Goal: Information Seeking & Learning: Learn about a topic

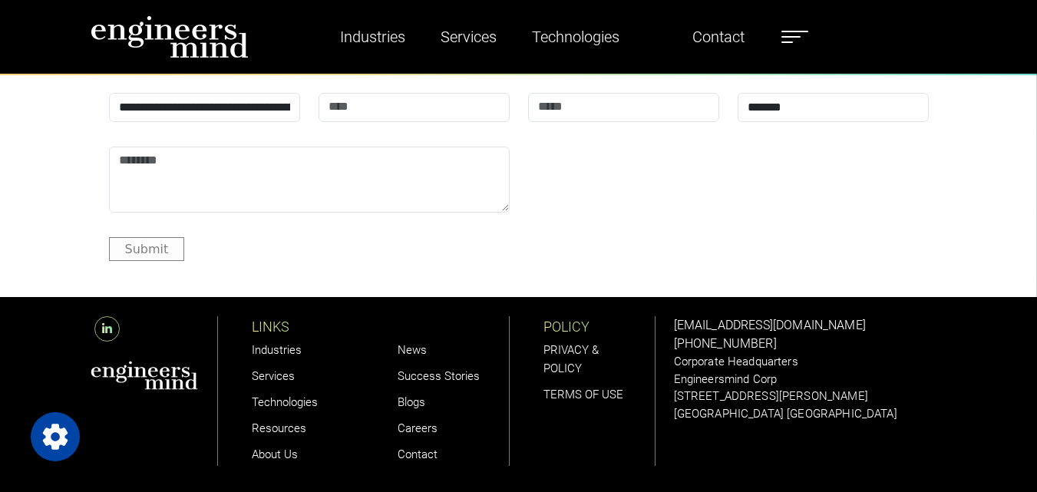
scroll to position [4662, 0]
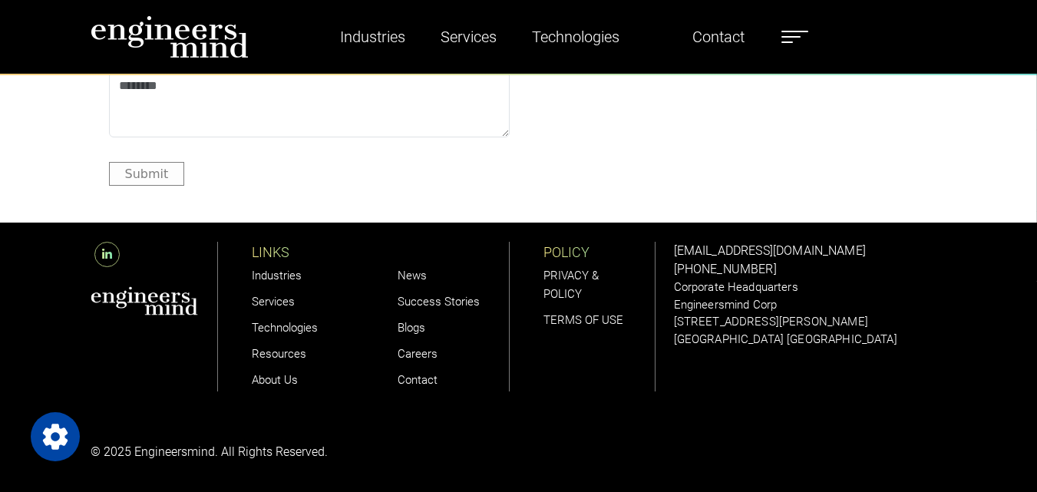
click at [414, 357] on link "Careers" at bounding box center [418, 354] width 40 height 14
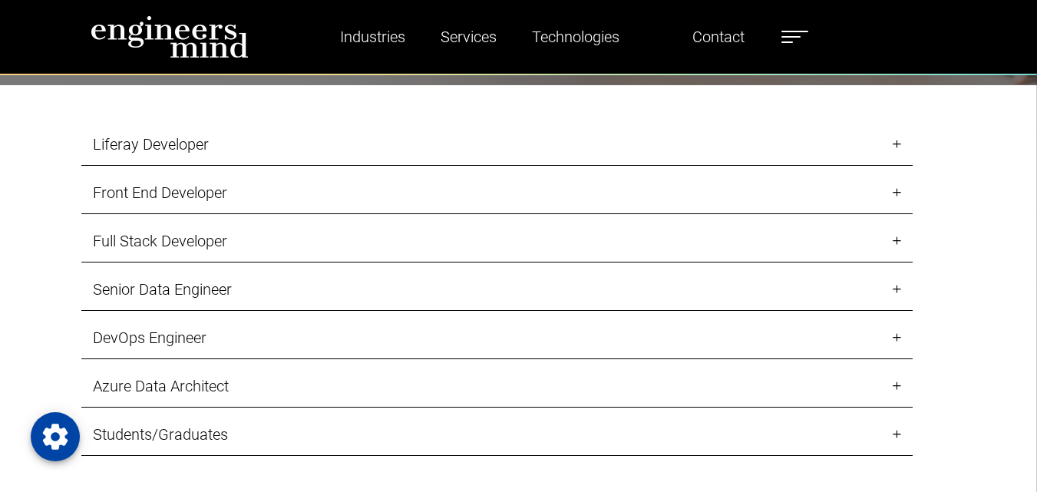
scroll to position [1556, 0]
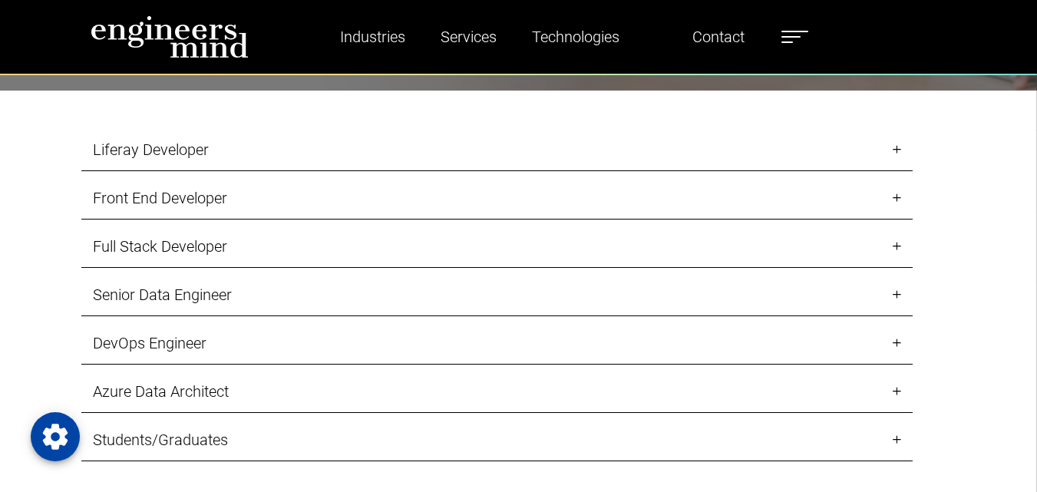
click at [897, 144] on link "Liferay Developer" at bounding box center [496, 150] width 831 height 42
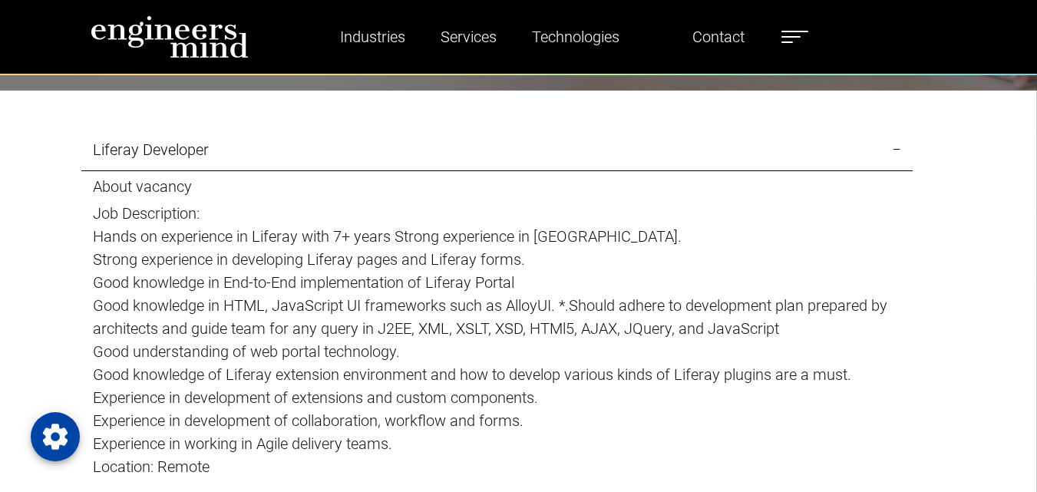
click at [897, 144] on link "Liferay Developer" at bounding box center [496, 150] width 831 height 42
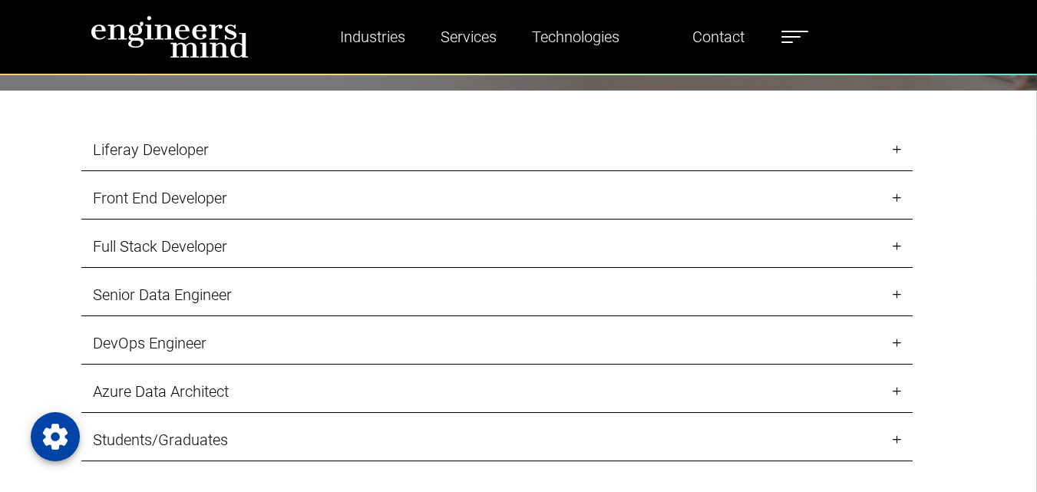
click at [898, 196] on link "Front End Developer" at bounding box center [496, 198] width 831 height 42
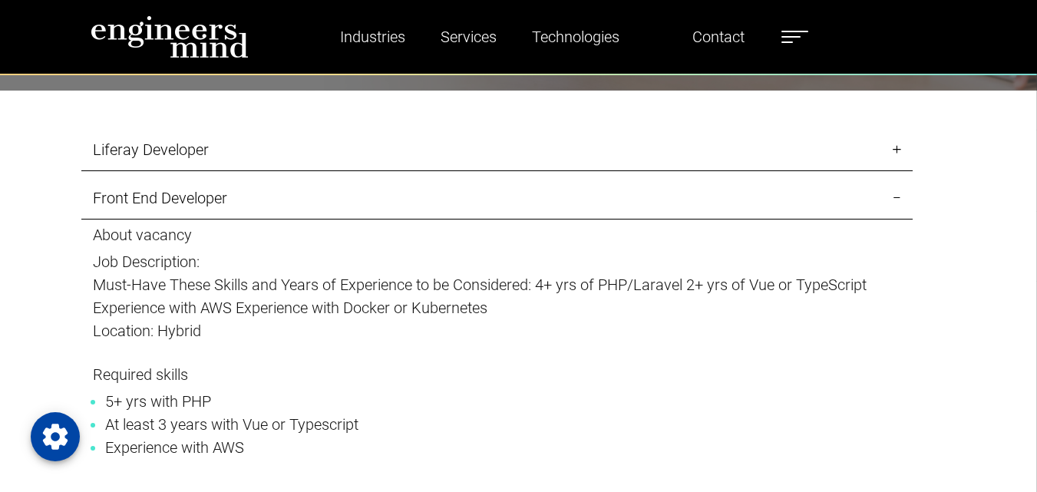
click at [898, 196] on link "Front End Developer" at bounding box center [496, 198] width 831 height 42
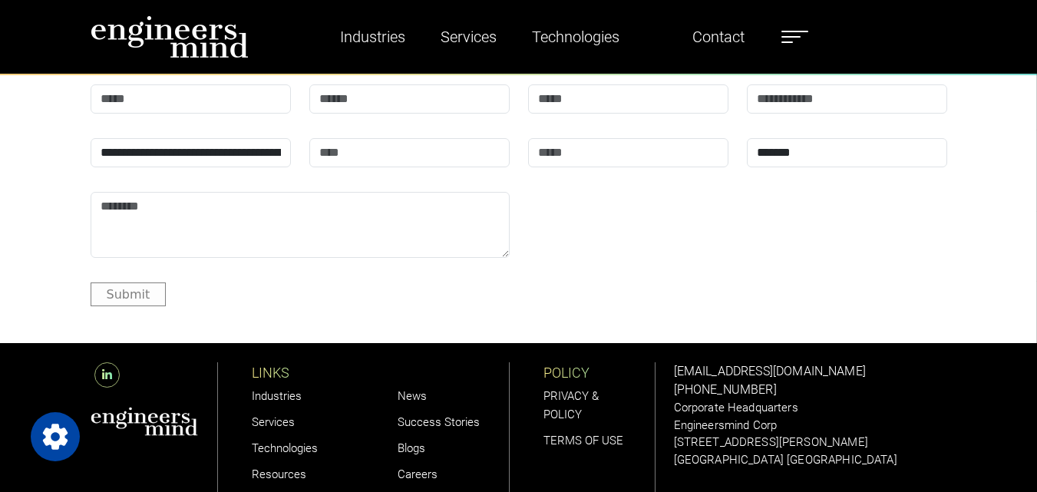
scroll to position [5519, 0]
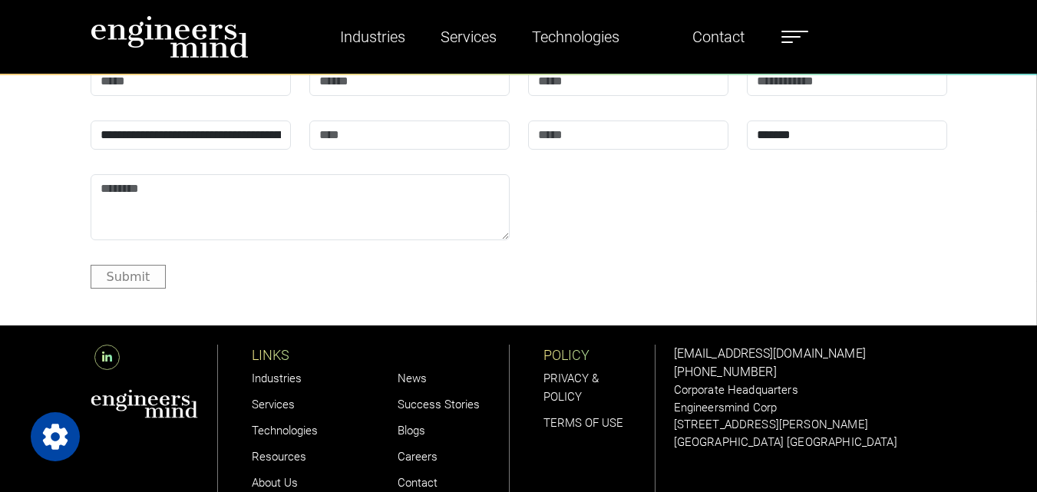
click at [417, 450] on link "Careers" at bounding box center [418, 457] width 40 height 14
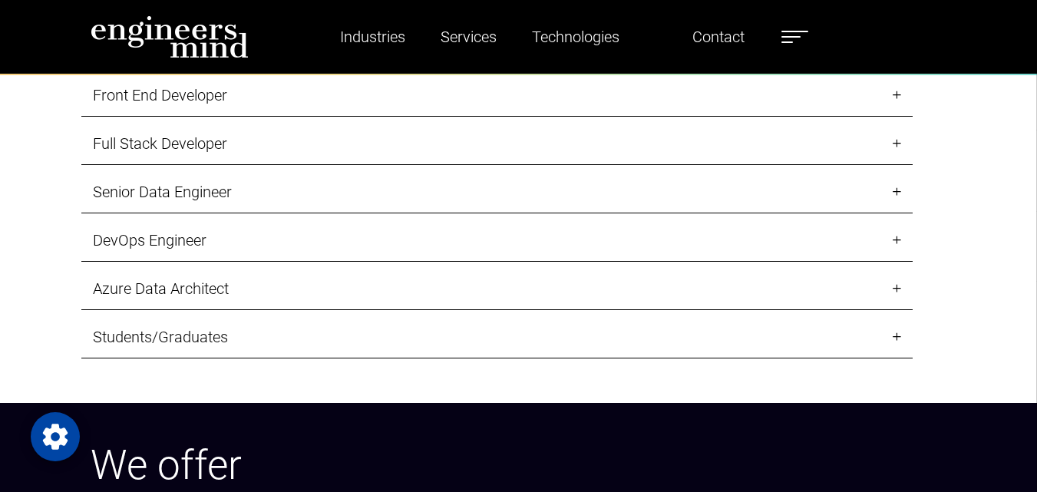
scroll to position [1688, 0]
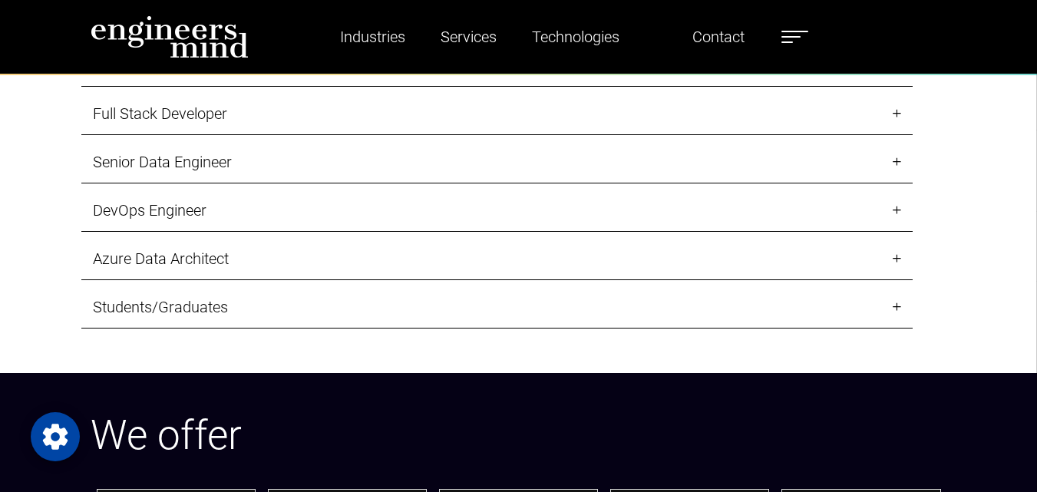
click at [216, 156] on link "Senior Data Engineer" at bounding box center [496, 162] width 831 height 42
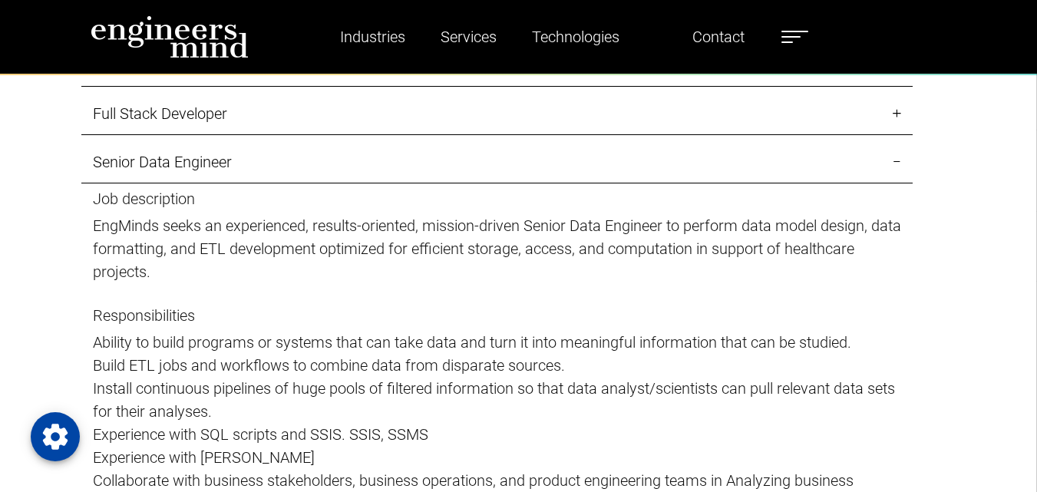
click at [216, 156] on link "Senior Data Engineer" at bounding box center [496, 162] width 831 height 42
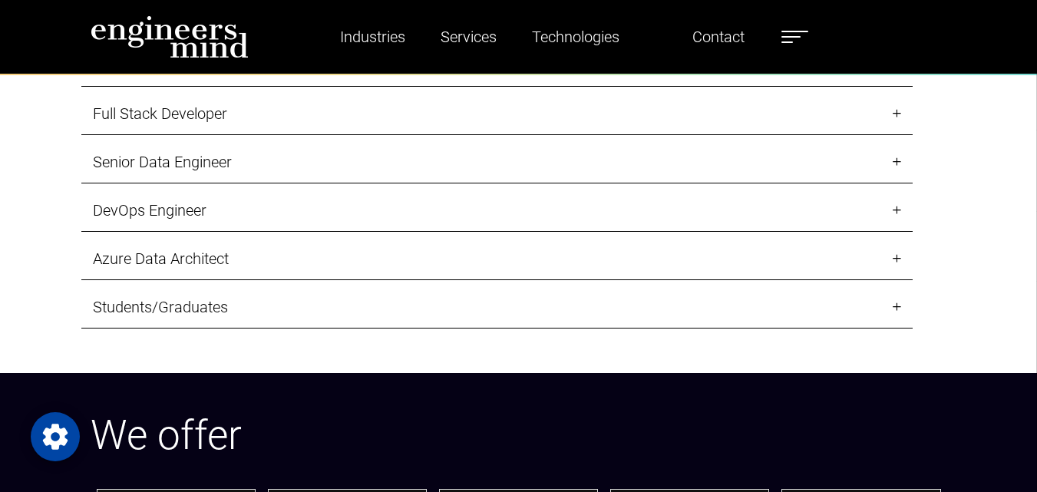
click at [216, 156] on link "Senior Data Engineer" at bounding box center [496, 162] width 831 height 42
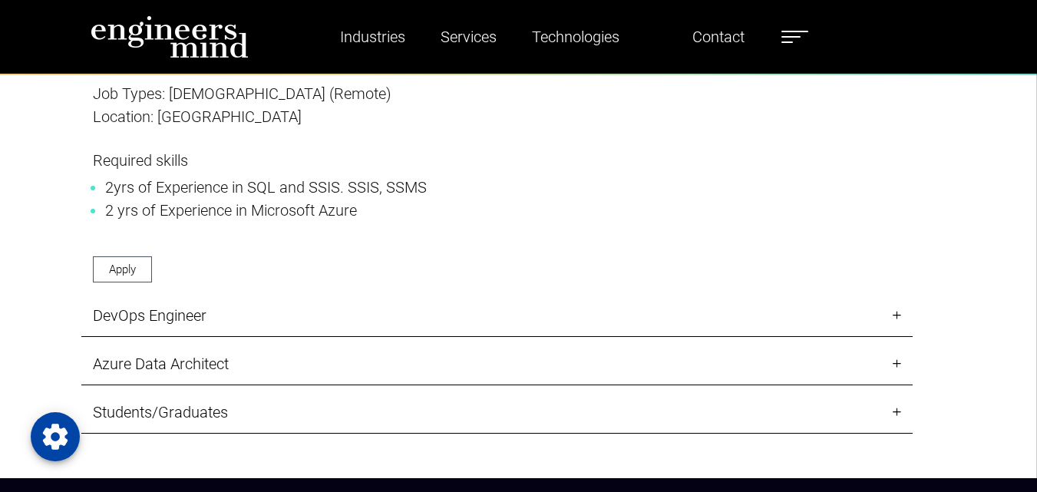
scroll to position [2609, 0]
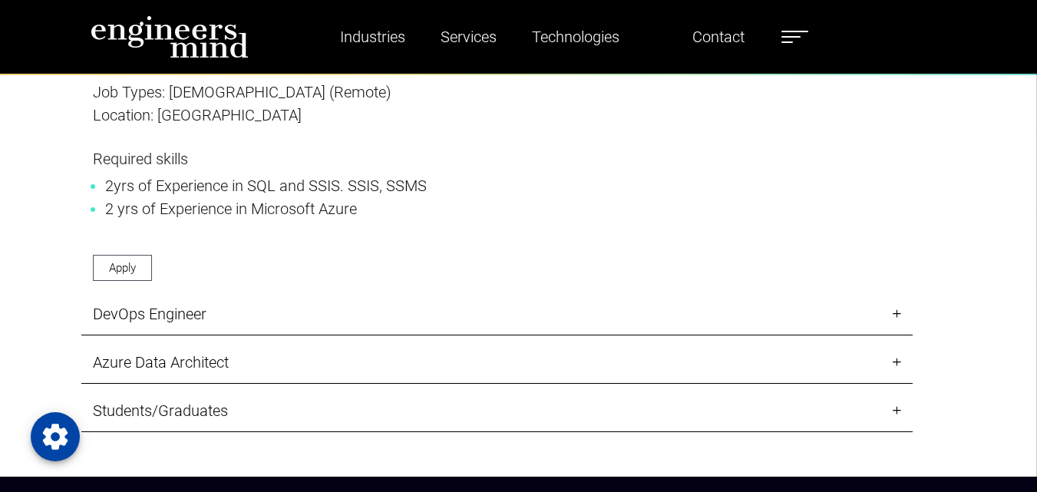
click at [186, 315] on link "DevOps Engineer" at bounding box center [496, 314] width 831 height 42
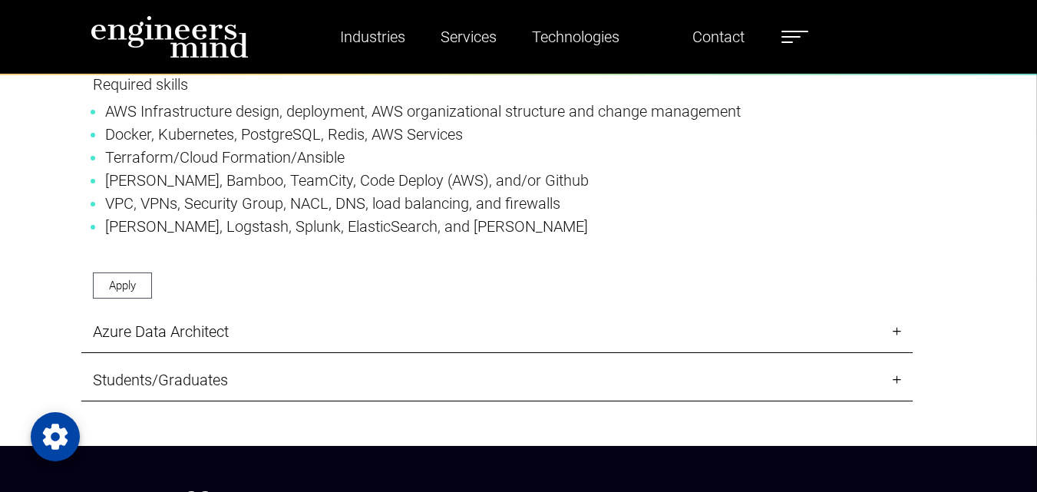
scroll to position [2302, 0]
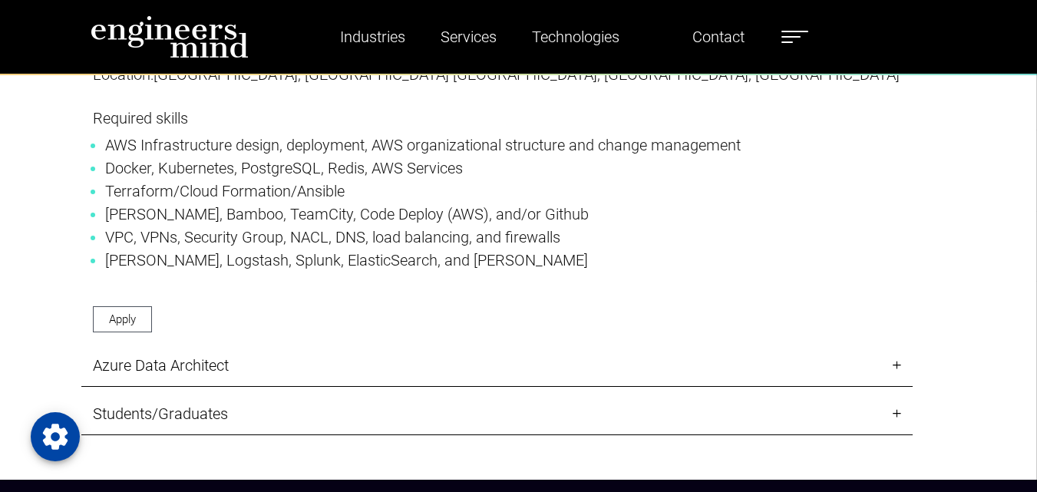
click at [198, 345] on link "Azure Data Architect" at bounding box center [496, 366] width 831 height 42
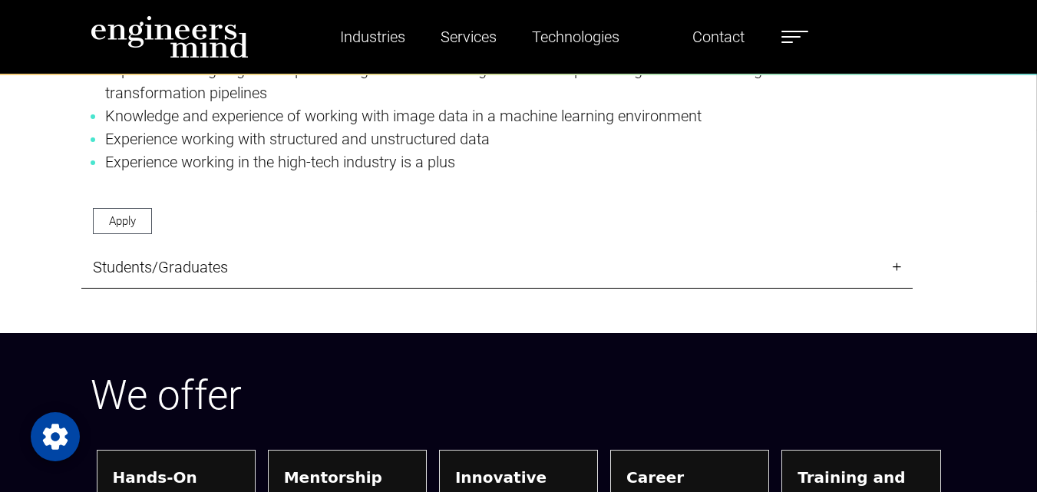
scroll to position [2609, 0]
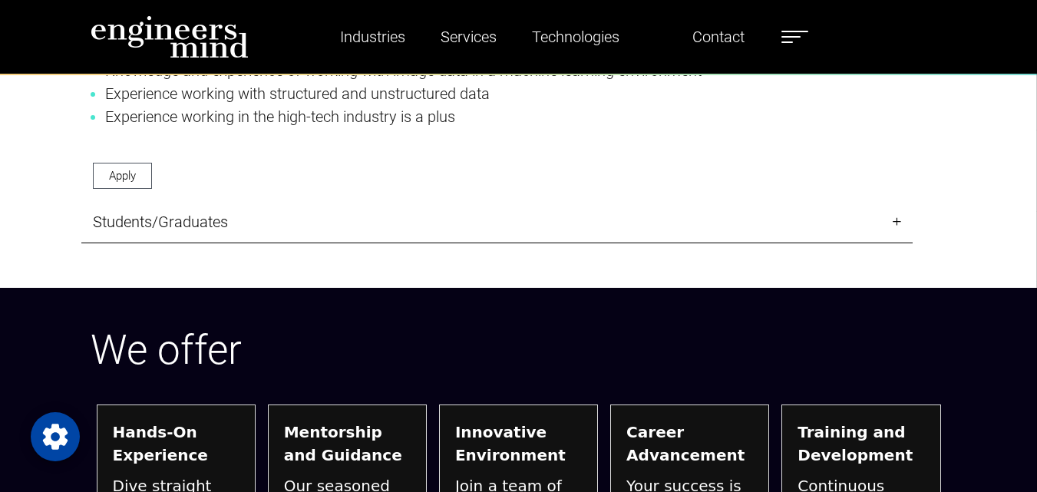
click at [206, 228] on link "Students/Graduates" at bounding box center [496, 222] width 831 height 42
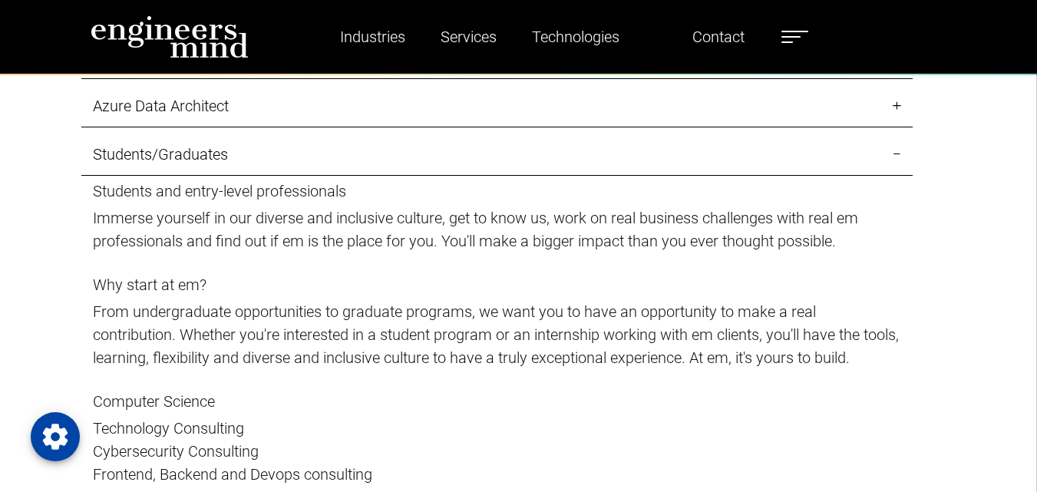
scroll to position [1688, 0]
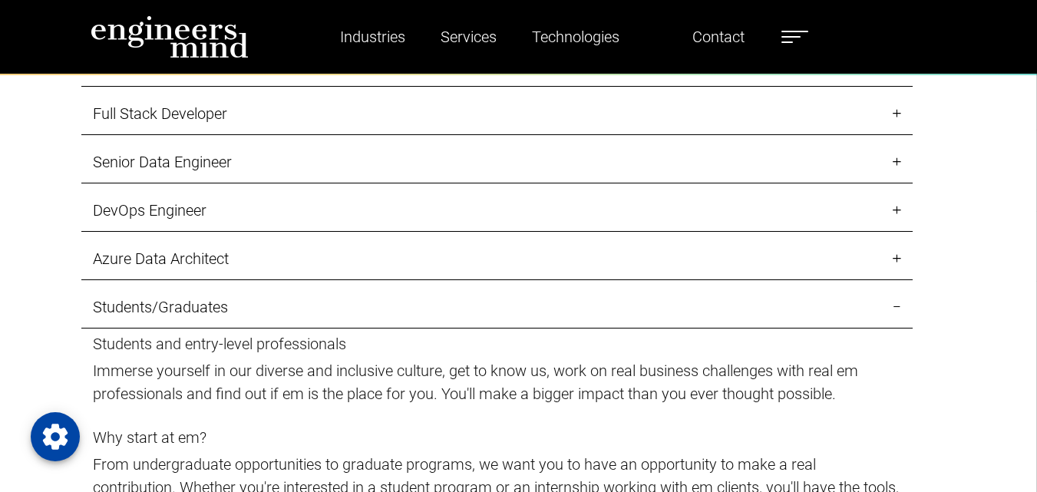
click at [305, 304] on link "Students/Graduates" at bounding box center [496, 307] width 831 height 42
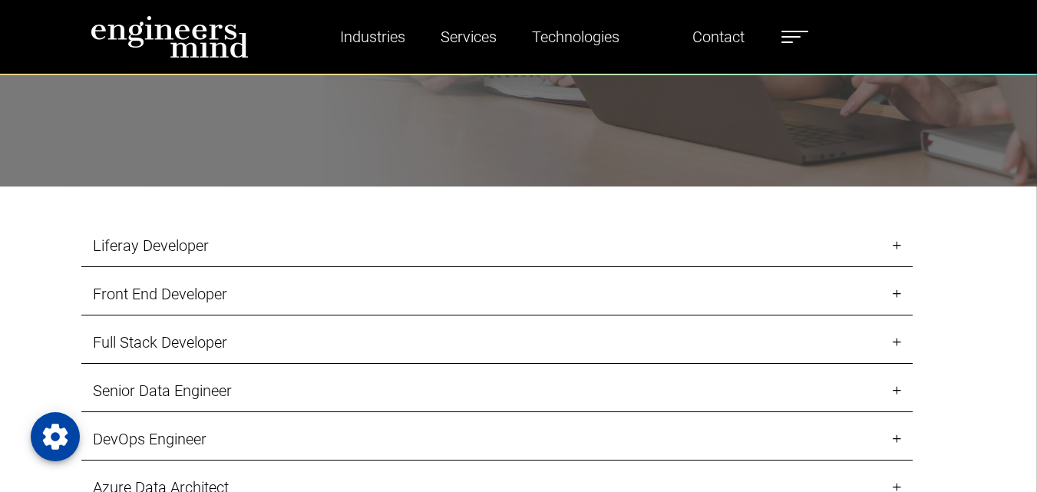
scroll to position [1458, 0]
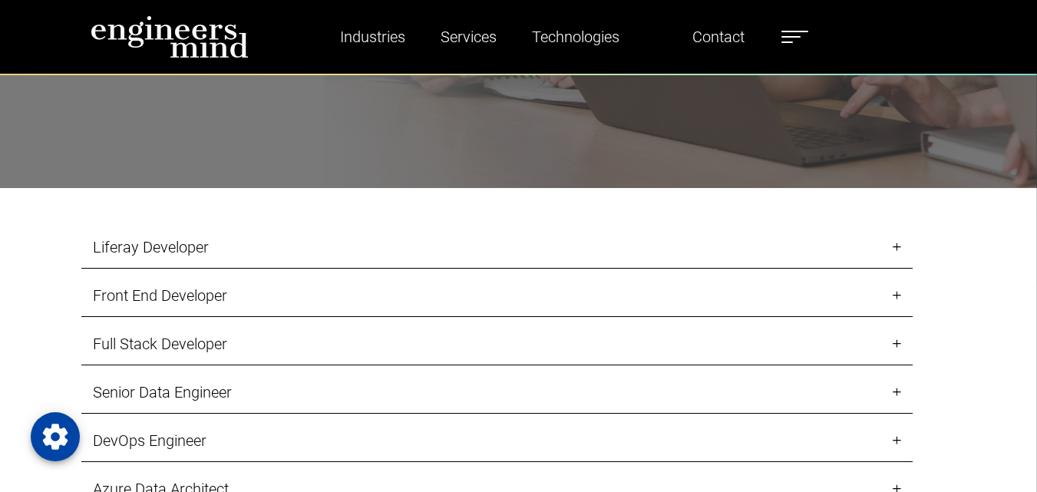
click at [232, 250] on link "Liferay Developer" at bounding box center [496, 247] width 831 height 42
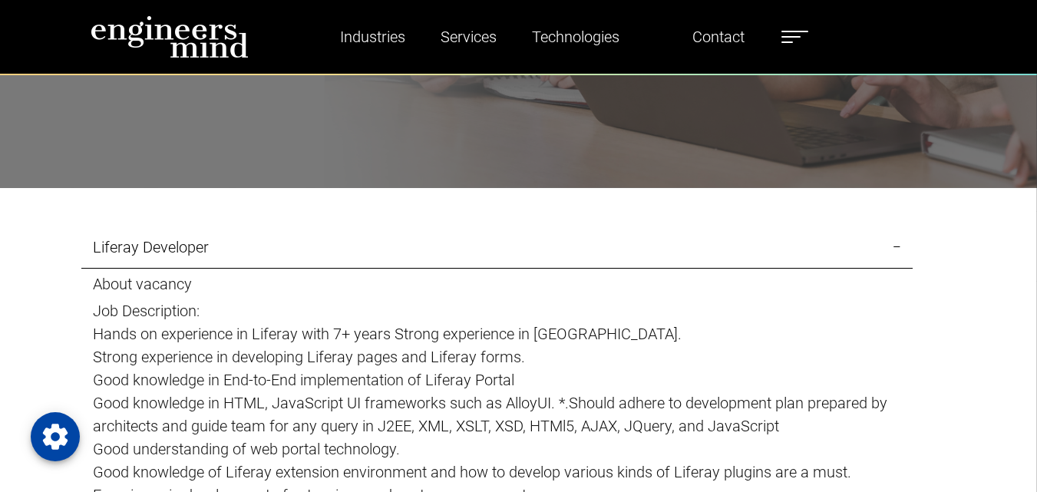
click at [232, 250] on link "Liferay Developer" at bounding box center [496, 247] width 831 height 42
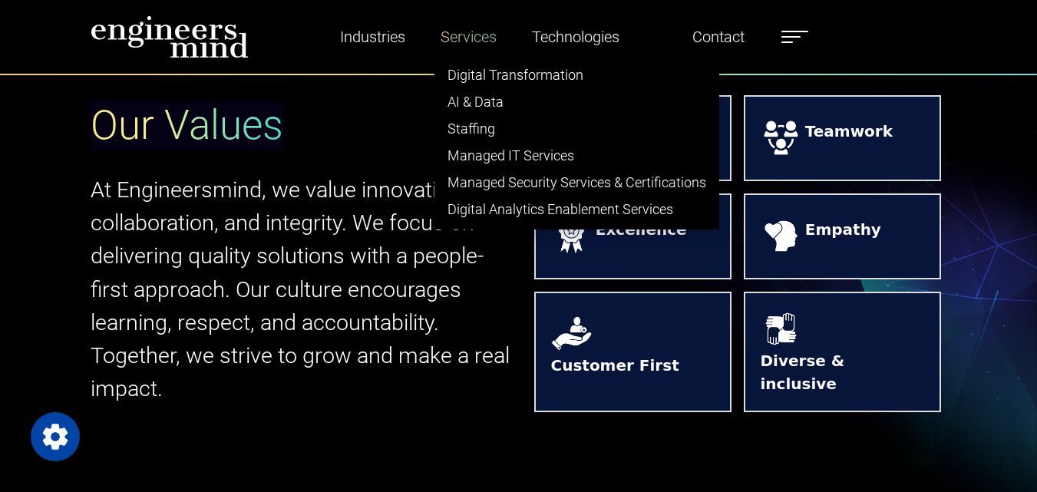
scroll to position [460, 0]
